Goal: Task Accomplishment & Management: Manage account settings

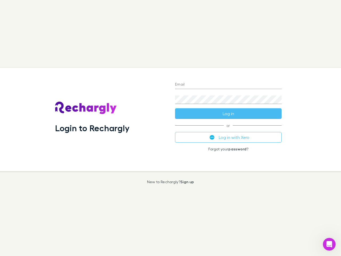
click at [171, 128] on div "Login to Rechargly" at bounding box center [111, 119] width 120 height 103
click at [228, 85] on input "Email" at bounding box center [228, 84] width 107 height 9
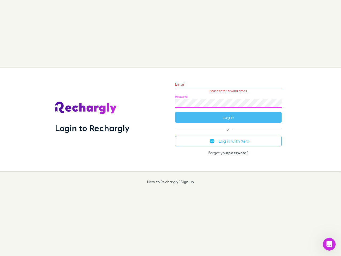
click at [228, 114] on form "Email Please enter a valid email. Password Log in" at bounding box center [228, 99] width 107 height 46
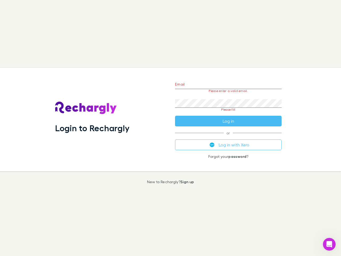
click at [228, 137] on div "Email Please enter a valid email. Password Please fill Log in or Log in with Xe…" at bounding box center [228, 119] width 115 height 103
click at [329, 244] on icon "Open Intercom Messenger" at bounding box center [329, 244] width 9 height 9
